Goal: Information Seeking & Learning: Learn about a topic

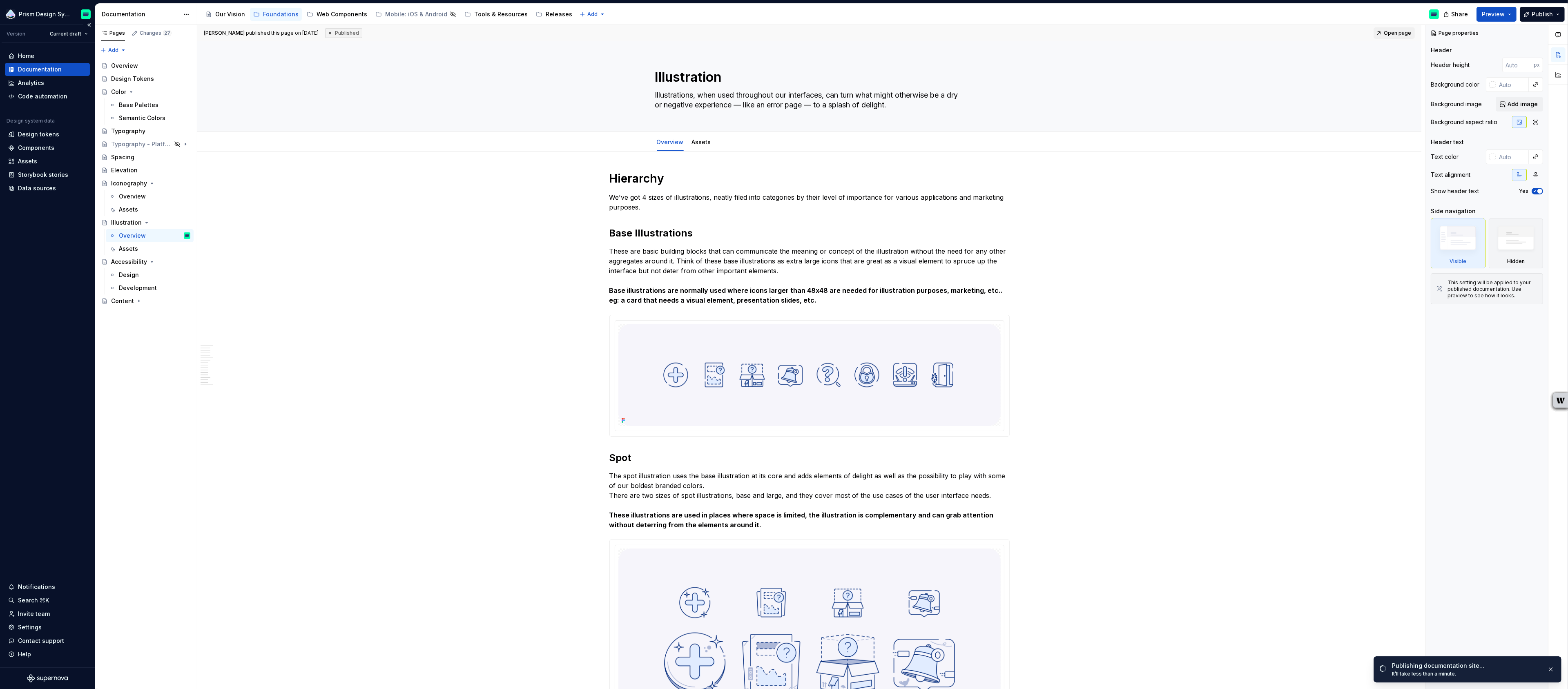
scroll to position [2673, 0]
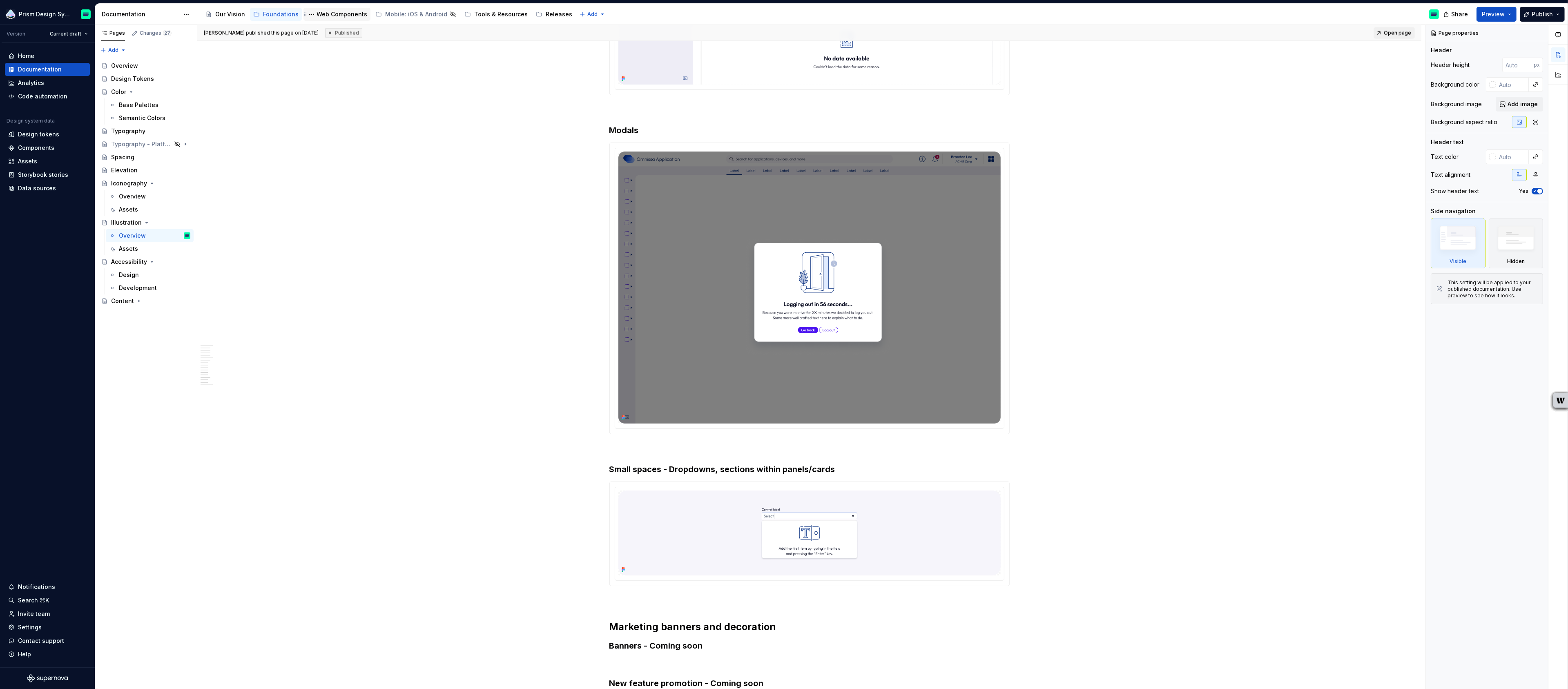
click at [335, 12] on div "Web Components" at bounding box center [341, 14] width 51 height 8
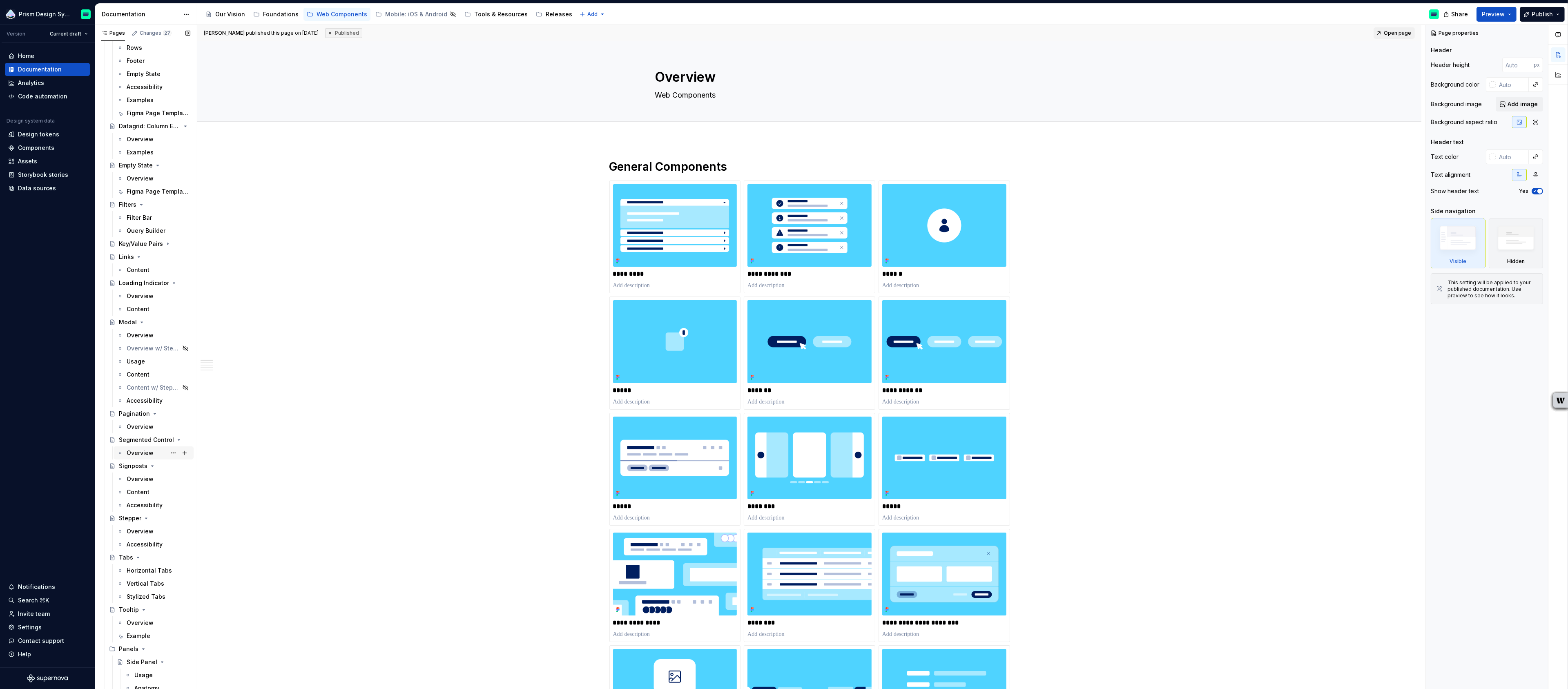
scroll to position [514, 0]
click at [142, 307] on div "Overview" at bounding box center [140, 310] width 27 height 8
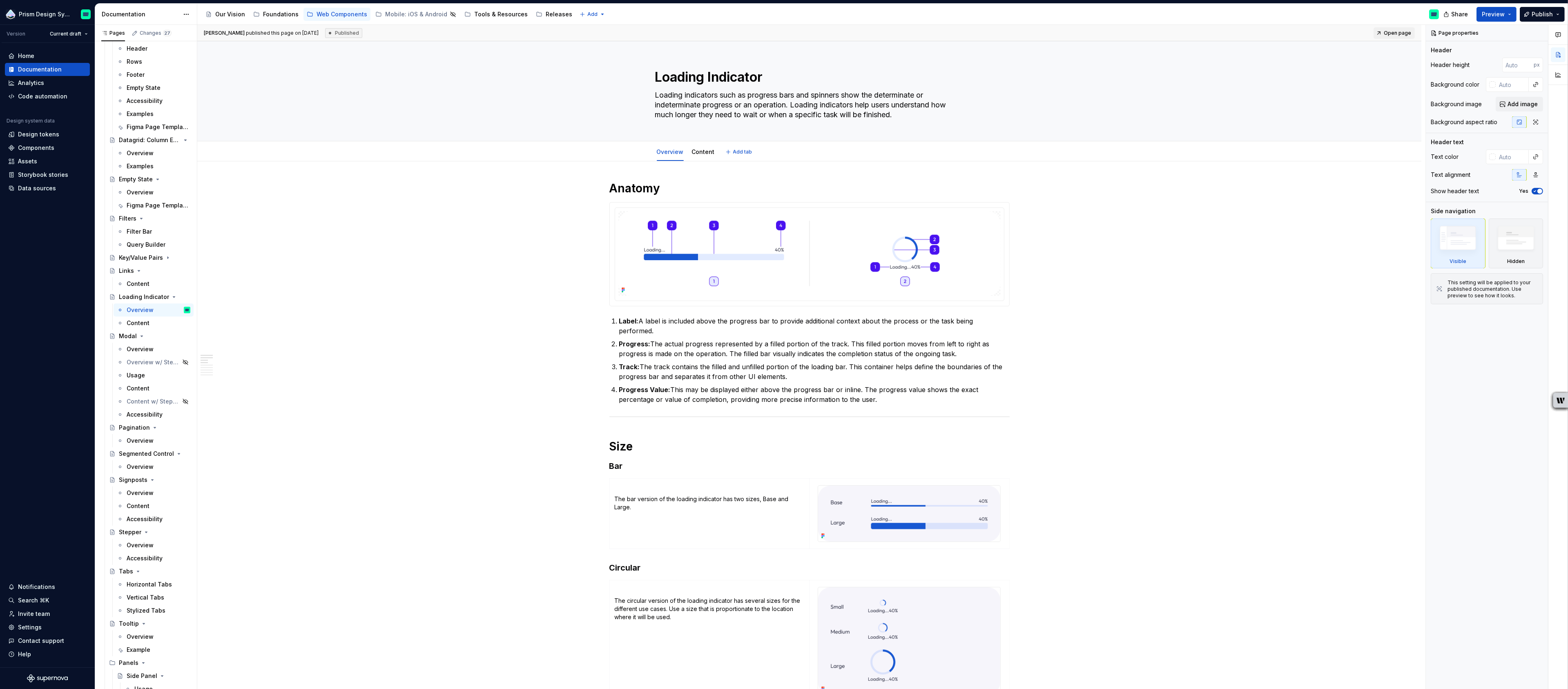
type textarea "*"
click at [41, 152] on div "Components" at bounding box center [47, 147] width 85 height 13
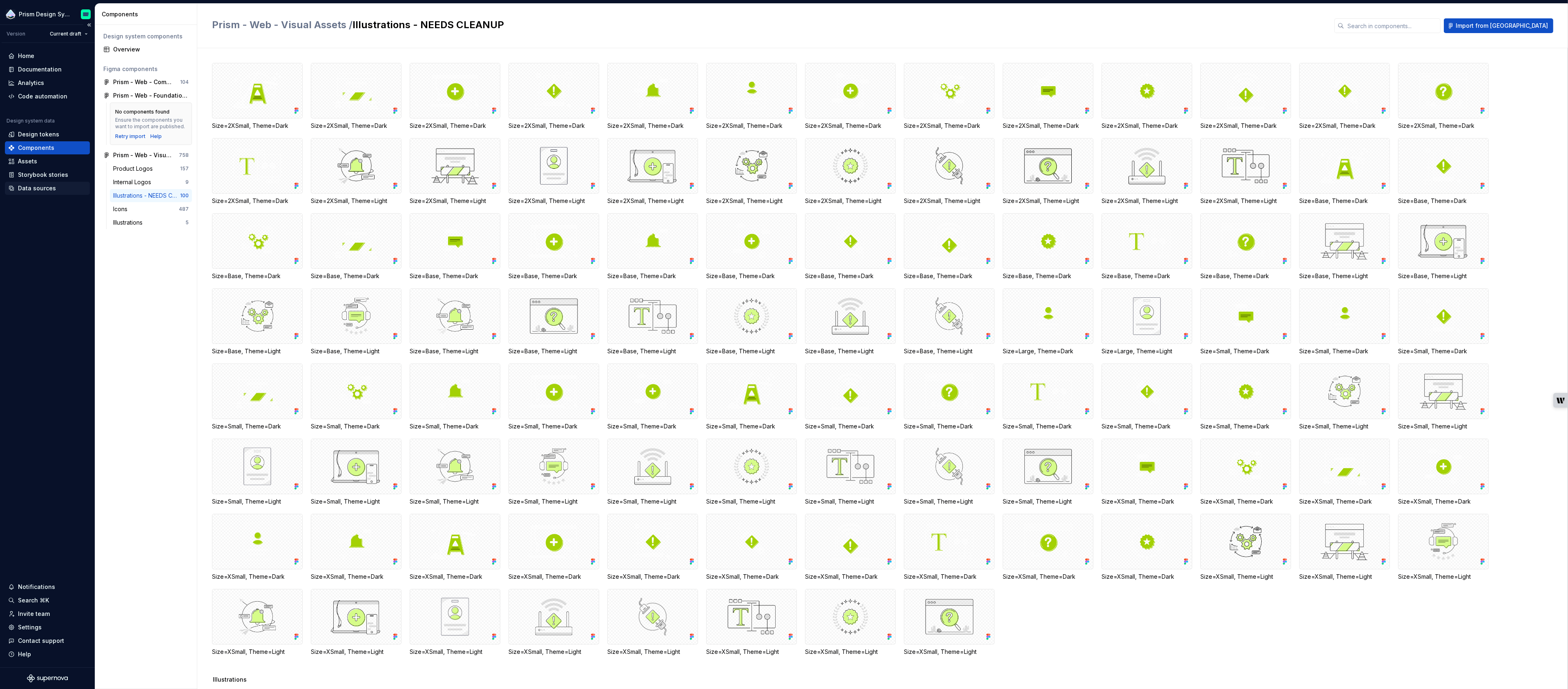
click at [33, 188] on div "Data sources" at bounding box center [37, 188] width 38 height 8
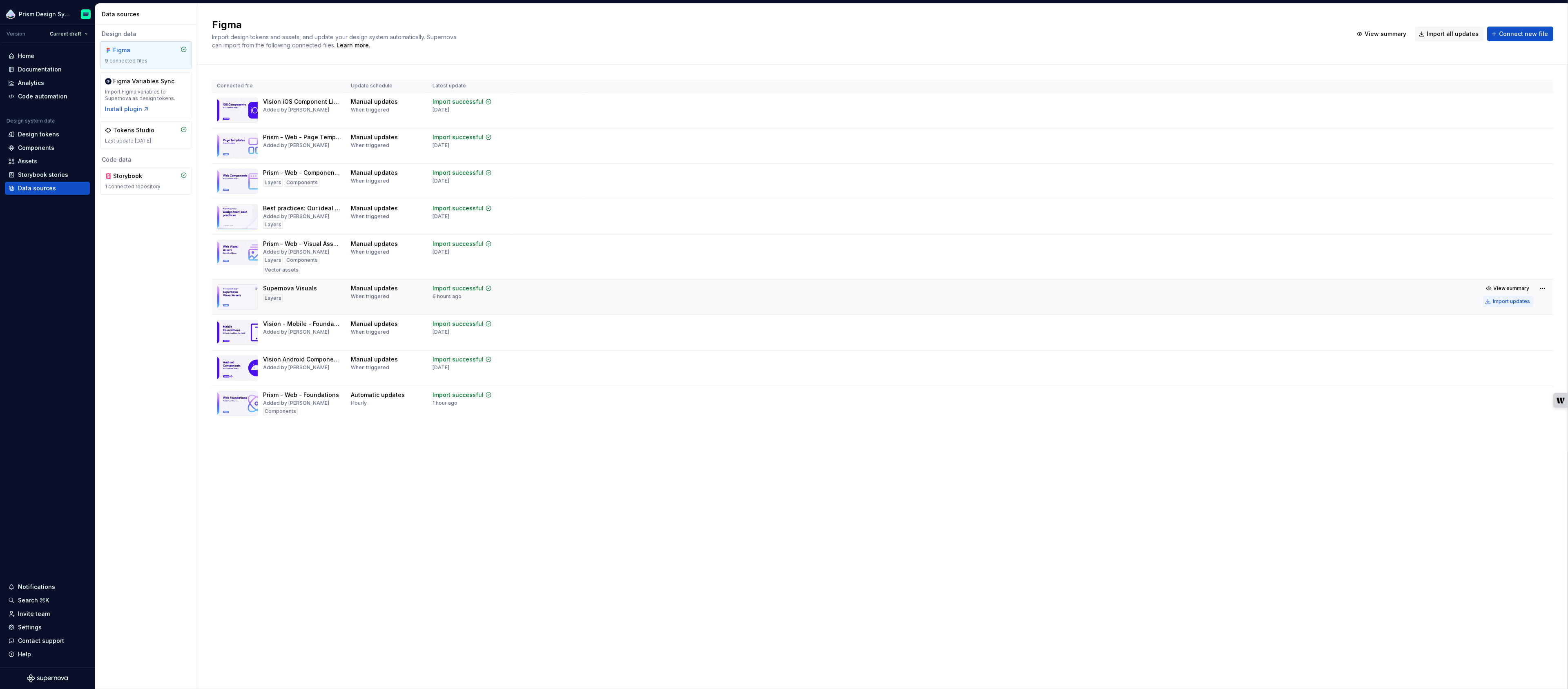
click at [1516, 301] on div "Import updates" at bounding box center [1511, 301] width 37 height 7
click at [37, 69] on div "Documentation" at bounding box center [40, 69] width 44 height 8
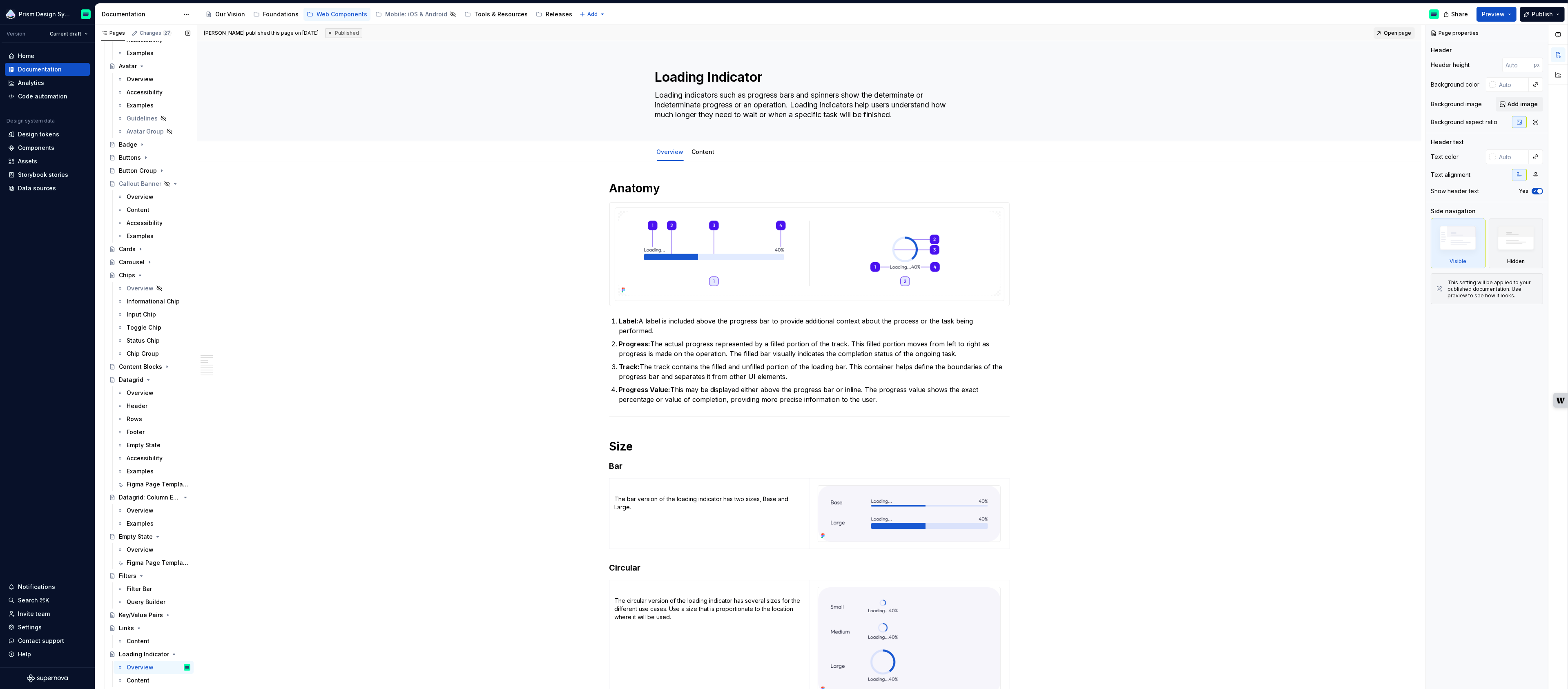
scroll to position [155, 0]
click at [139, 248] on icon "Page tree" at bounding box center [140, 250] width 7 height 7
click at [141, 264] on div "Overview" at bounding box center [140, 263] width 27 height 8
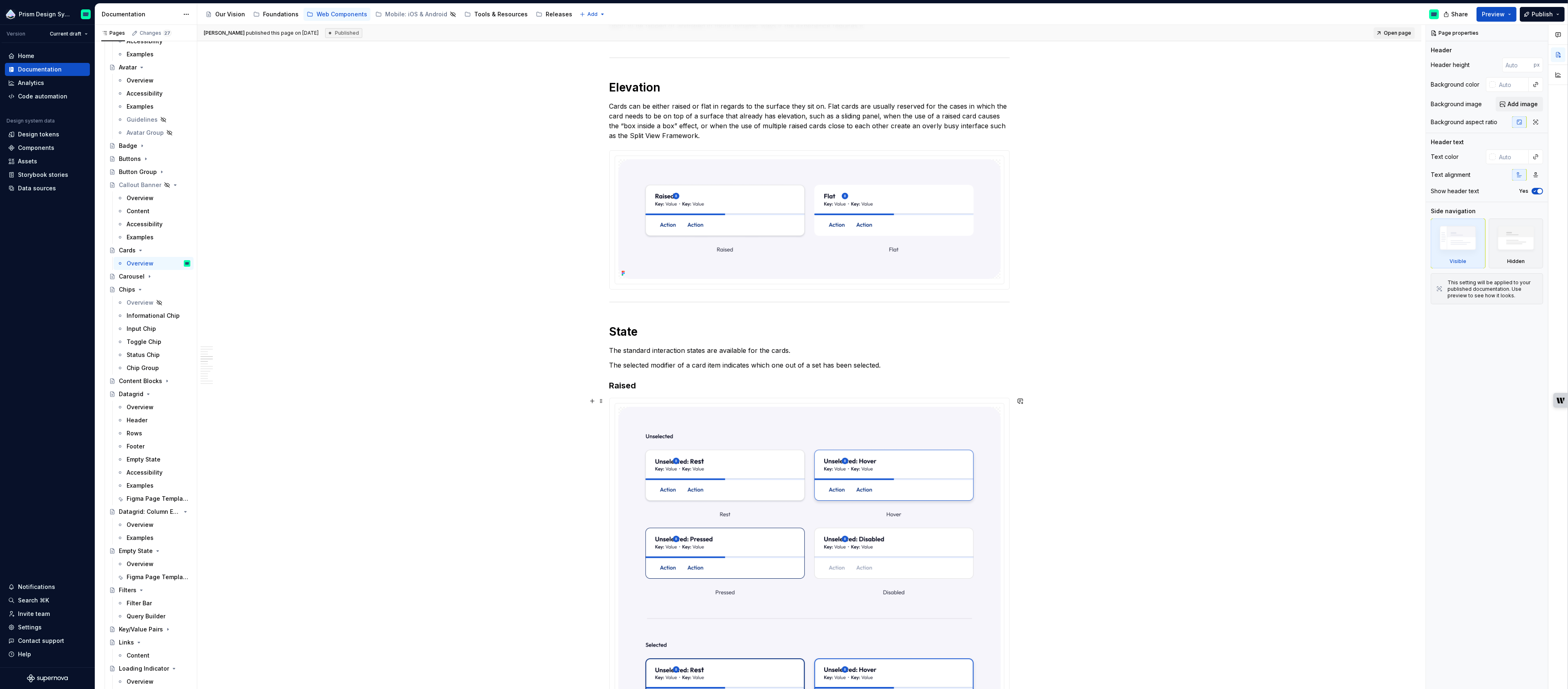
scroll to position [701, 0]
type textarea "*"
